Goal: Find specific page/section: Find specific page/section

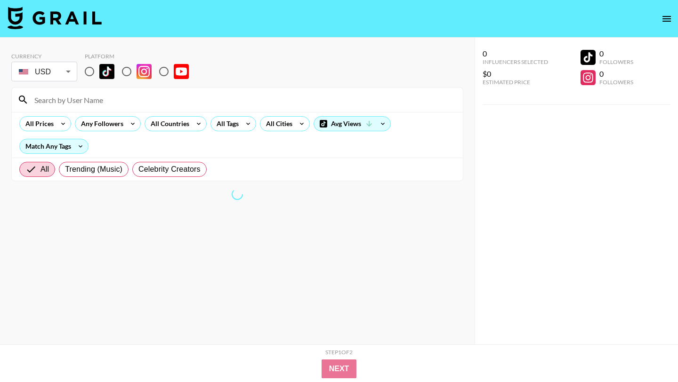
click at [126, 68] on input "radio" at bounding box center [127, 72] width 20 height 20
radio input "true"
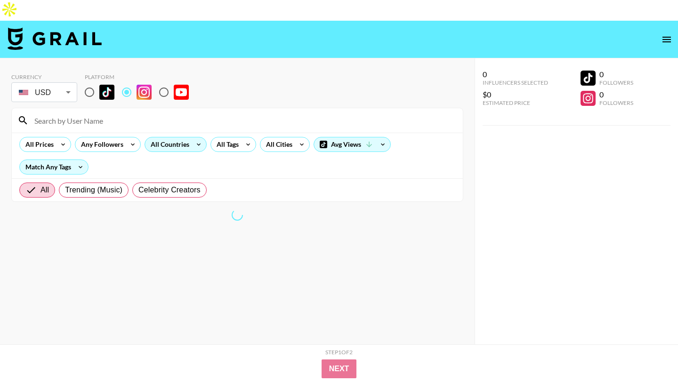
click at [166, 137] on div "All Countries" at bounding box center [168, 144] width 46 height 14
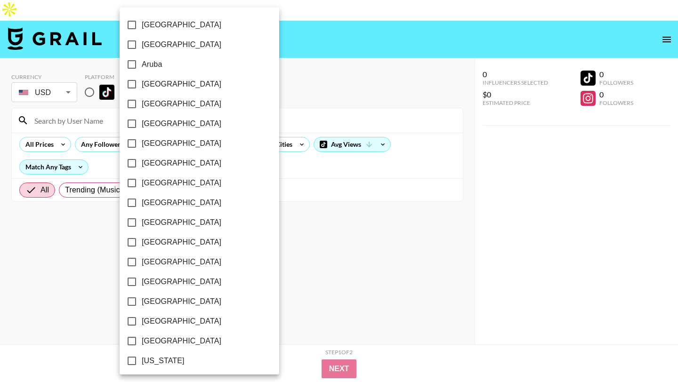
click at [94, 119] on div at bounding box center [339, 191] width 678 height 382
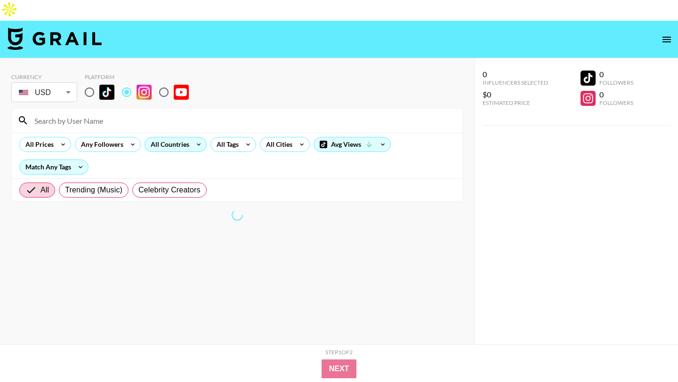
click at [185, 137] on div "All Countries" at bounding box center [168, 144] width 46 height 14
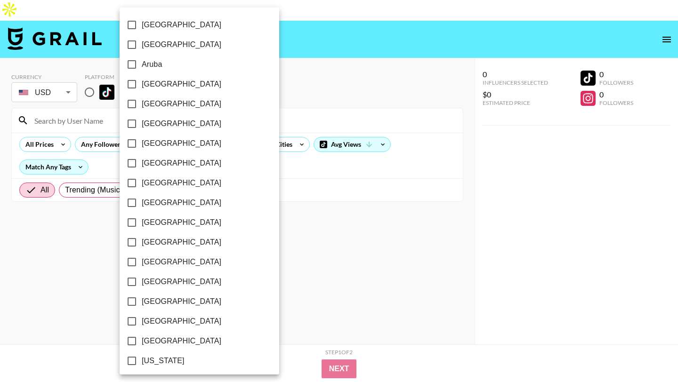
click at [158, 167] on span "[GEOGRAPHIC_DATA]" at bounding box center [182, 163] width 80 height 11
click at [142, 167] on input "[GEOGRAPHIC_DATA]" at bounding box center [132, 163] width 20 height 20
click at [134, 161] on input "[GEOGRAPHIC_DATA]" at bounding box center [132, 163] width 20 height 20
click at [132, 163] on input "[GEOGRAPHIC_DATA]" at bounding box center [132, 163] width 20 height 20
checkbox input "true"
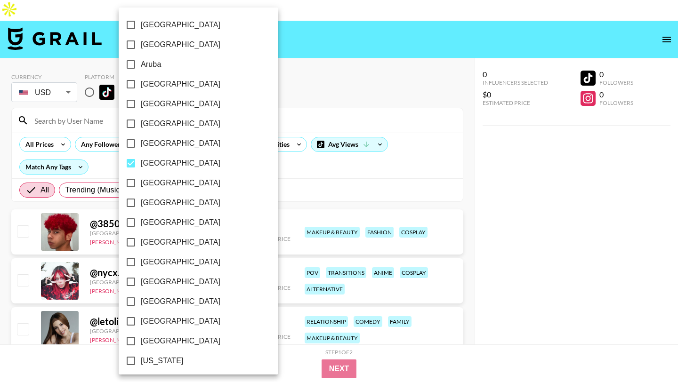
click at [293, 167] on div at bounding box center [339, 191] width 678 height 382
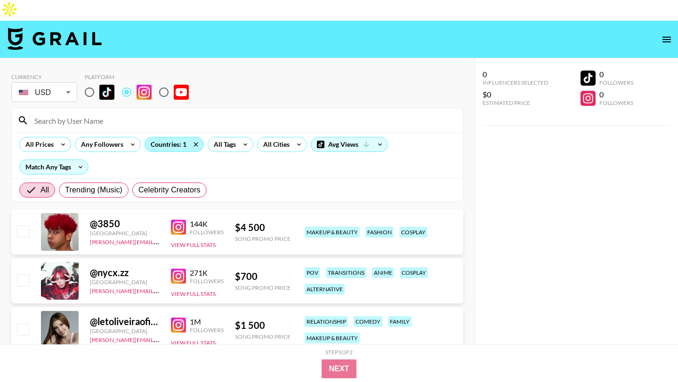
click at [177, 137] on div "Countries: 1" at bounding box center [174, 144] width 58 height 14
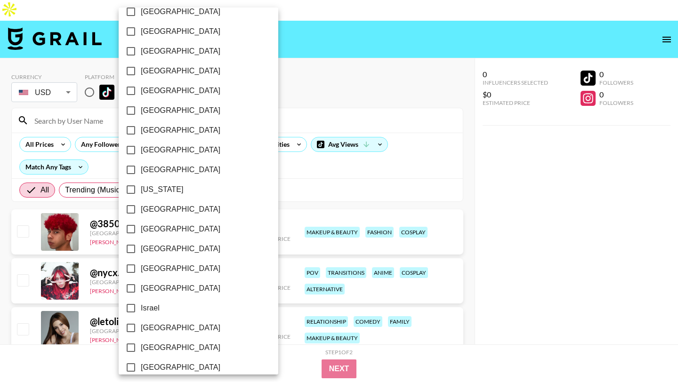
scroll to position [715, 0]
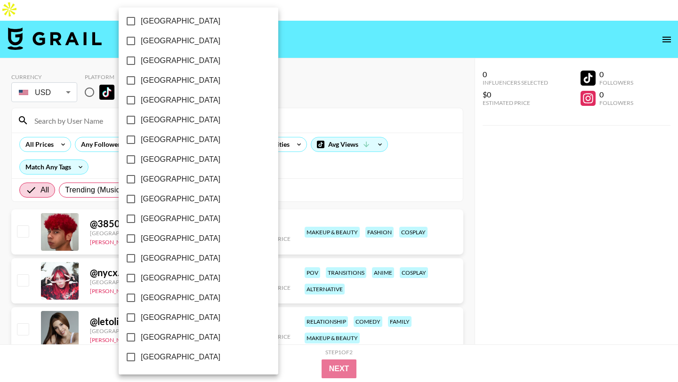
click at [160, 341] on span "[GEOGRAPHIC_DATA]" at bounding box center [181, 337] width 80 height 11
click at [141, 341] on input "[GEOGRAPHIC_DATA]" at bounding box center [131, 338] width 20 height 20
checkbox input "true"
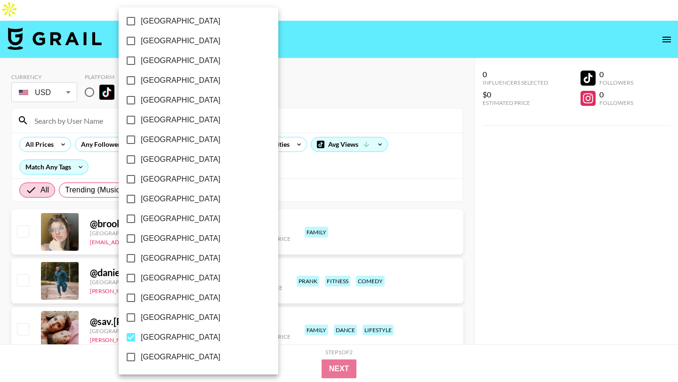
click at [162, 318] on span "[GEOGRAPHIC_DATA]" at bounding box center [181, 317] width 80 height 11
click at [141, 318] on input "[GEOGRAPHIC_DATA]" at bounding box center [131, 318] width 20 height 20
checkbox input "true"
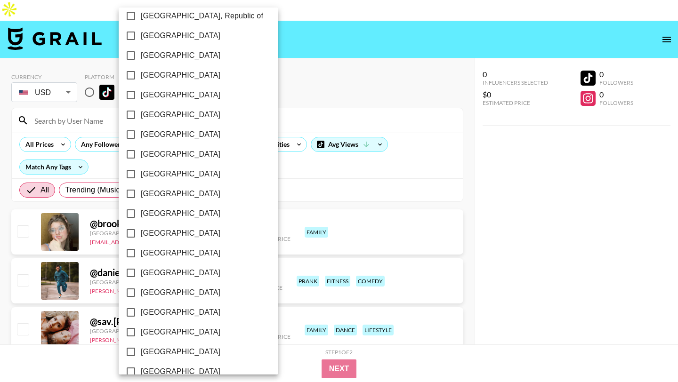
scroll to position [542, 0]
click at [175, 198] on span "[GEOGRAPHIC_DATA]" at bounding box center [181, 194] width 80 height 11
click at [141, 198] on input "[GEOGRAPHIC_DATA]" at bounding box center [131, 195] width 20 height 20
checkbox input "true"
click at [280, 99] on div at bounding box center [339, 191] width 678 height 382
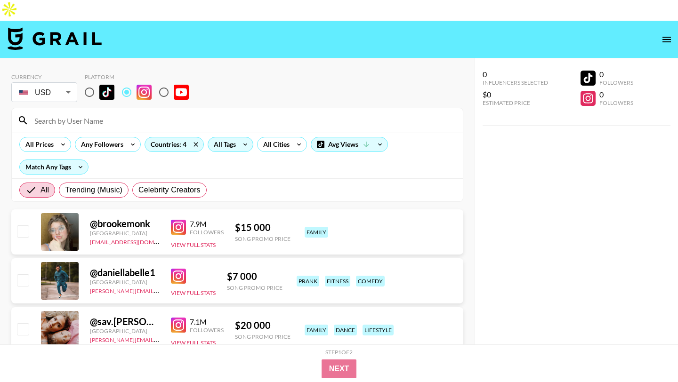
click at [236, 137] on div "All Tags" at bounding box center [231, 144] width 46 height 15
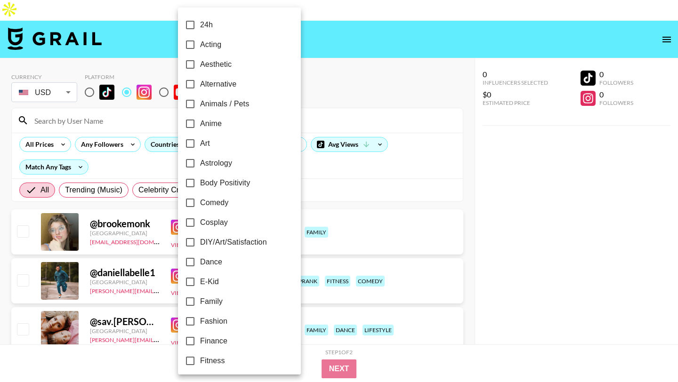
click at [214, 264] on span "Dance" at bounding box center [211, 261] width 22 height 11
click at [200, 264] on input "Dance" at bounding box center [190, 262] width 20 height 20
checkbox input "true"
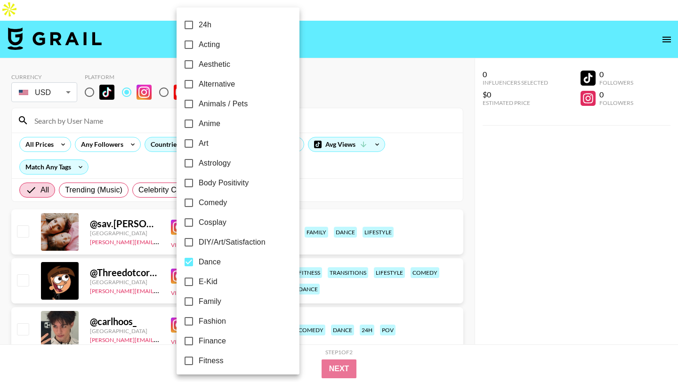
click at [340, 59] on div at bounding box center [339, 191] width 678 height 382
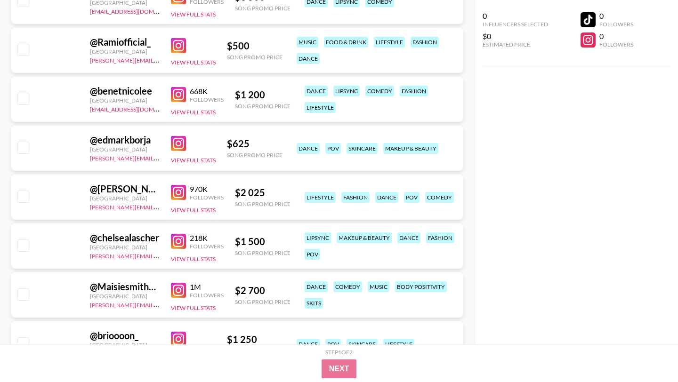
scroll to position [1409, 0]
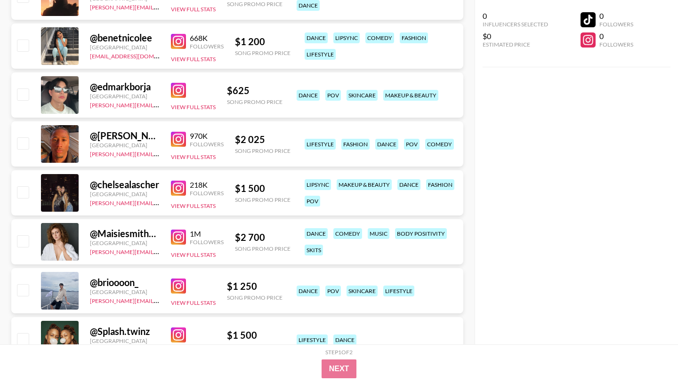
click at [181, 181] on img at bounding box center [178, 188] width 15 height 15
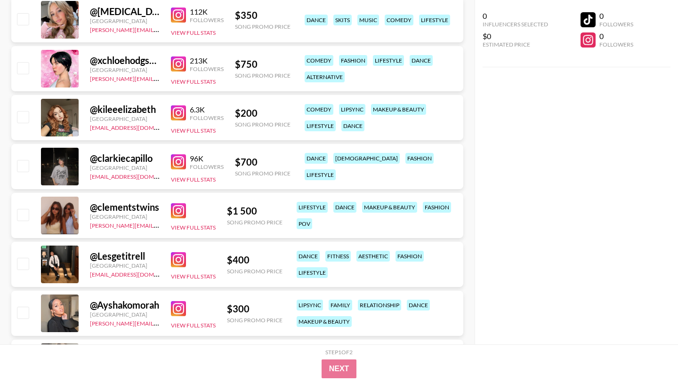
scroll to position [7701, 0]
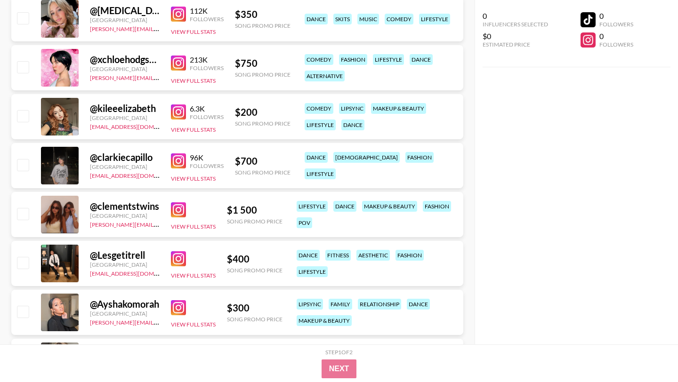
click at [173, 202] on img at bounding box center [178, 209] width 15 height 15
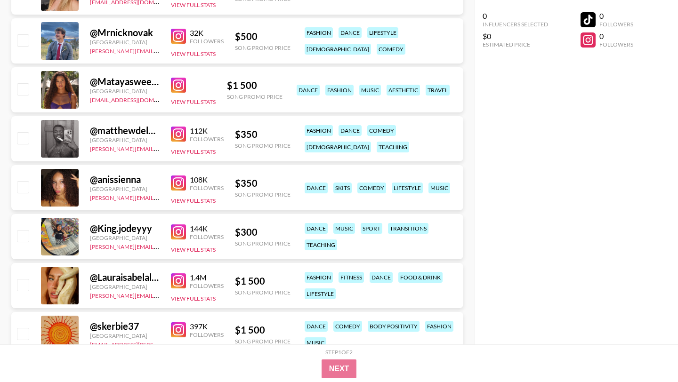
scroll to position [8072, 0]
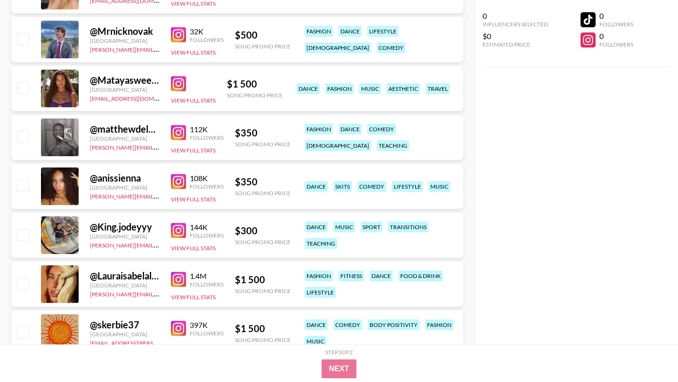
click at [171, 174] on img at bounding box center [178, 181] width 15 height 15
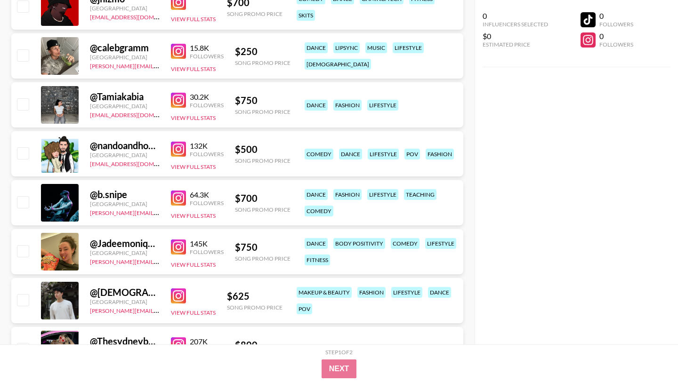
scroll to position [9257, 0]
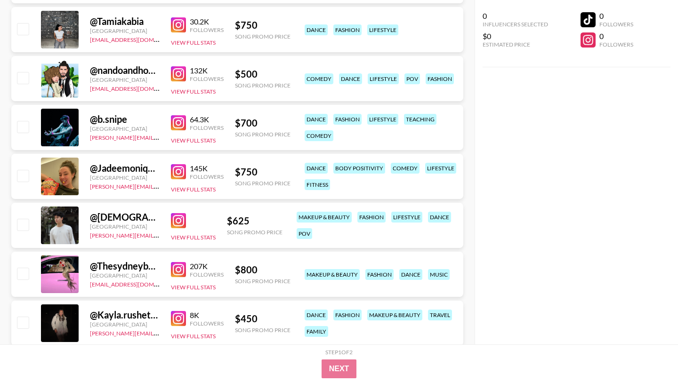
click at [180, 164] on img at bounding box center [178, 171] width 15 height 15
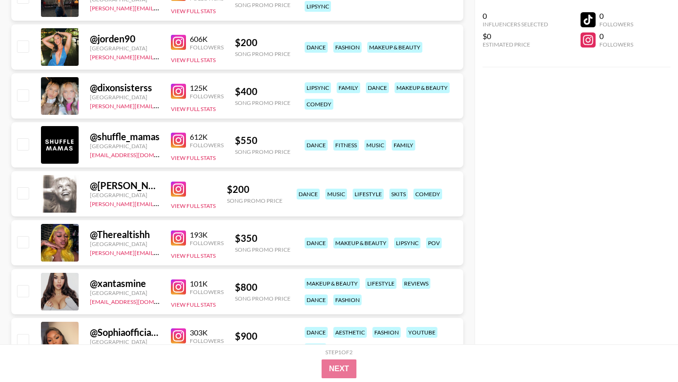
scroll to position [10728, 0]
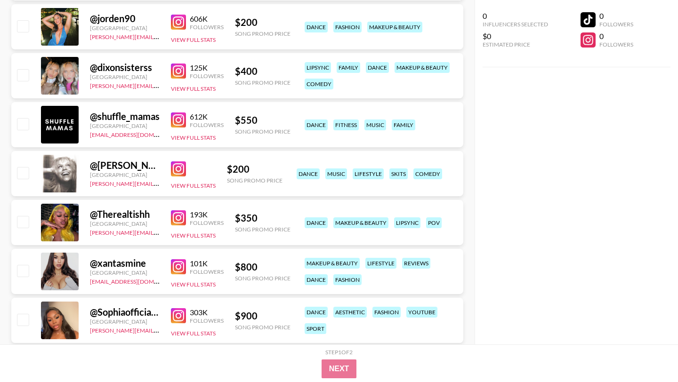
click at [180, 64] on img at bounding box center [178, 71] width 15 height 15
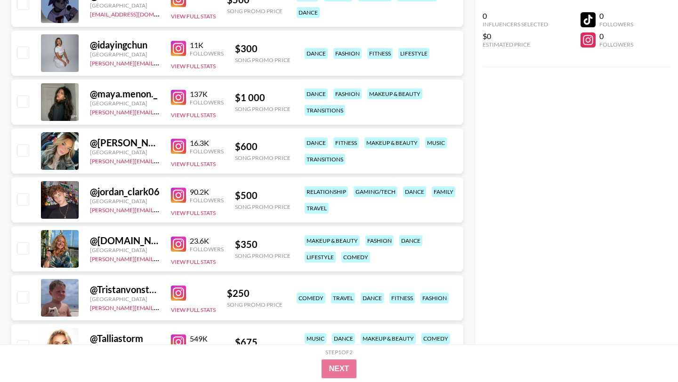
scroll to position [11640, 0]
